Goal: Navigation & Orientation: Find specific page/section

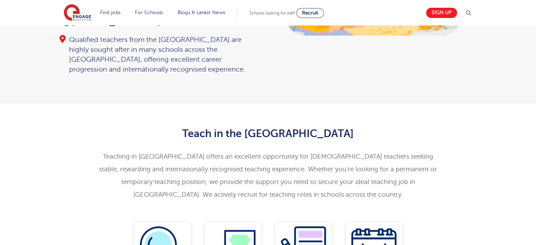
scroll to position [106, 0]
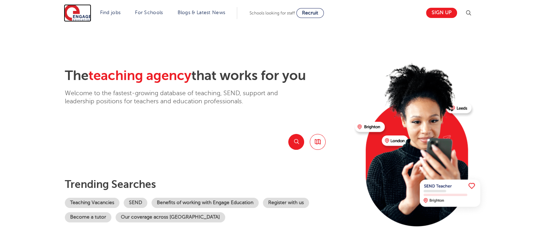
click at [79, 12] on img at bounding box center [77, 13] width 27 height 18
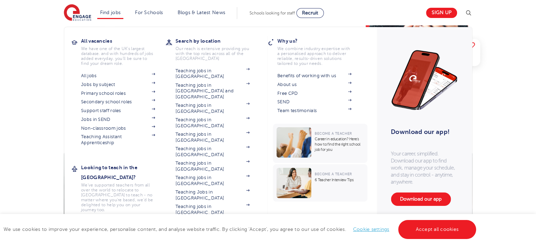
scroll to position [141, 0]
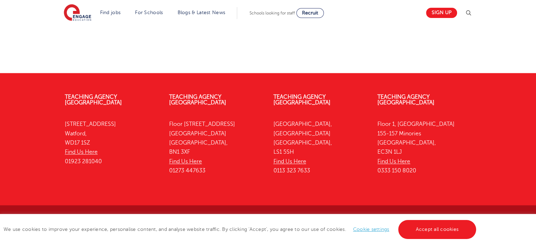
scroll to position [984, 0]
